Goal: Transaction & Acquisition: Purchase product/service

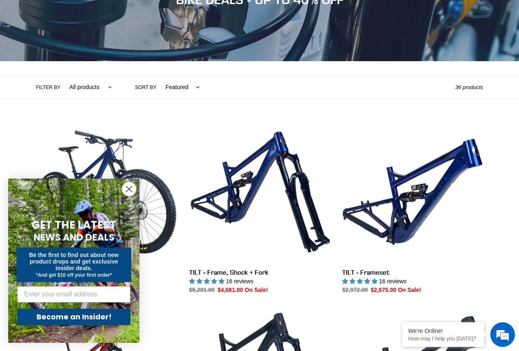
click at [128, 190] on circle "Close dialog" at bounding box center [129, 189] width 14 height 14
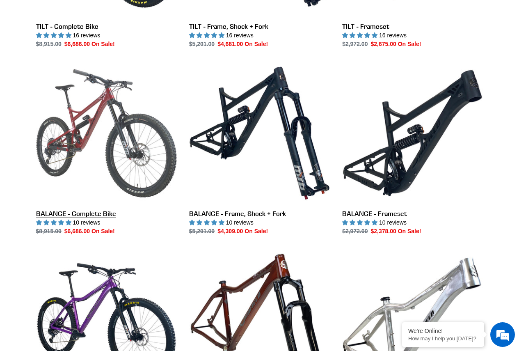
scroll to position [370, 0]
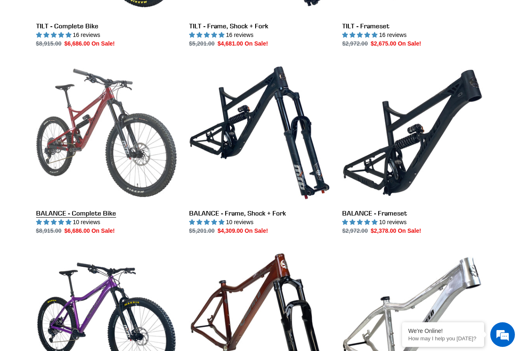
click at [139, 162] on link "BALANCE - Complete Bike" at bounding box center [106, 148] width 141 height 173
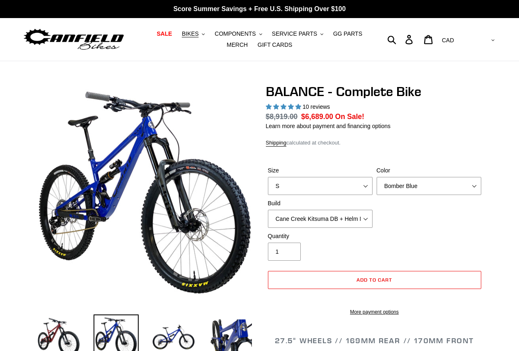
select select "highest-rating"
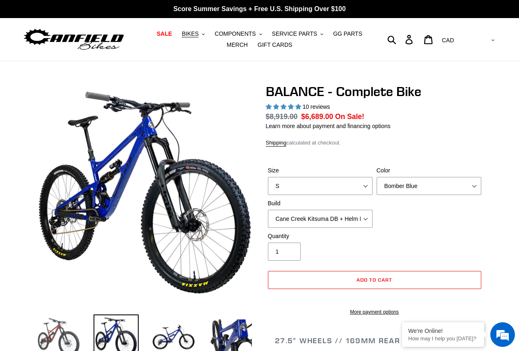
click at [67, 326] on img at bounding box center [58, 337] width 45 height 45
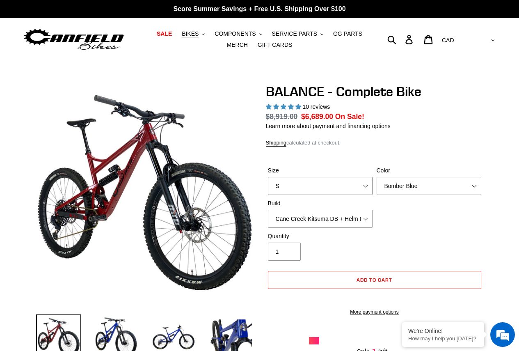
drag, startPoint x: 336, startPoint y: 184, endPoint x: 340, endPoint y: 183, distance: 4.2
click at [337, 184] on select "S M L XL" at bounding box center [320, 186] width 105 height 18
select select "L"
click at [268, 177] on select "S M L XL" at bounding box center [320, 186] width 105 height 18
click at [393, 184] on select "Bomber Blue Goat's Blood Stealth Black" at bounding box center [429, 186] width 105 height 18
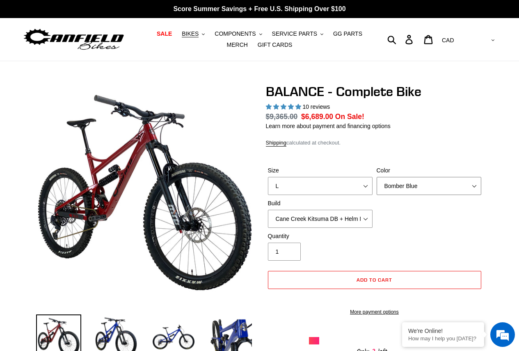
select select "Goat's Blood"
click at [377, 177] on select "Bomber Blue Goat's Blood Stealth Black" at bounding box center [429, 186] width 105 height 18
click at [341, 222] on select "Cane Creek Kitsuma DB + Helm MKII + SRAM GX Cane Creek Kitsuma DB + Helm MKII +…" at bounding box center [320, 219] width 105 height 18
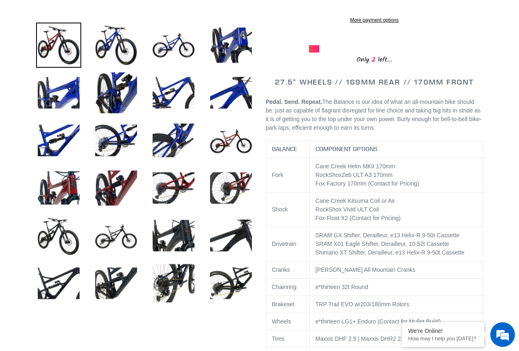
scroll to position [452, 0]
